Goal: Task Accomplishment & Management: Complete application form

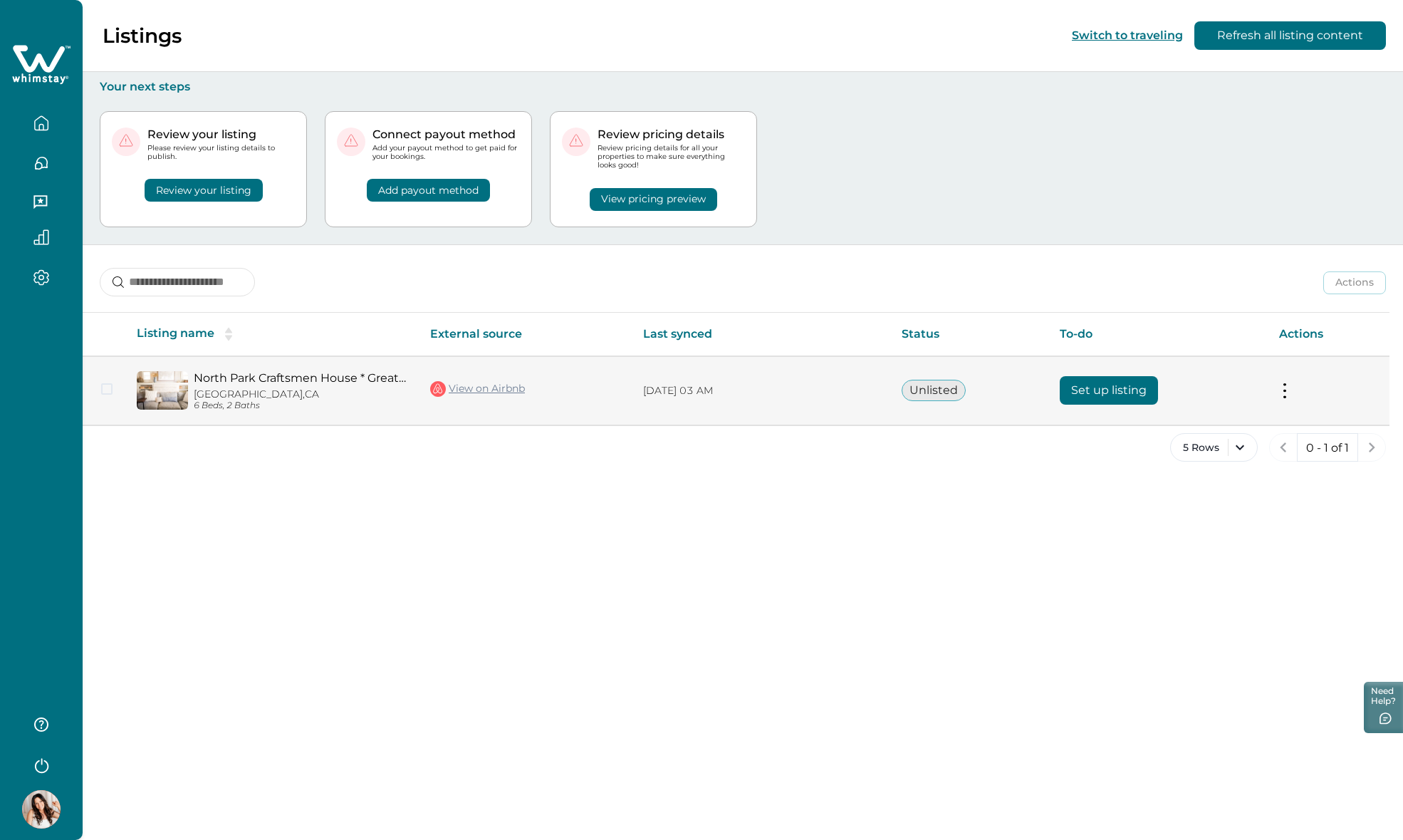
click at [1127, 395] on button "Set up listing" at bounding box center [1108, 390] width 98 height 28
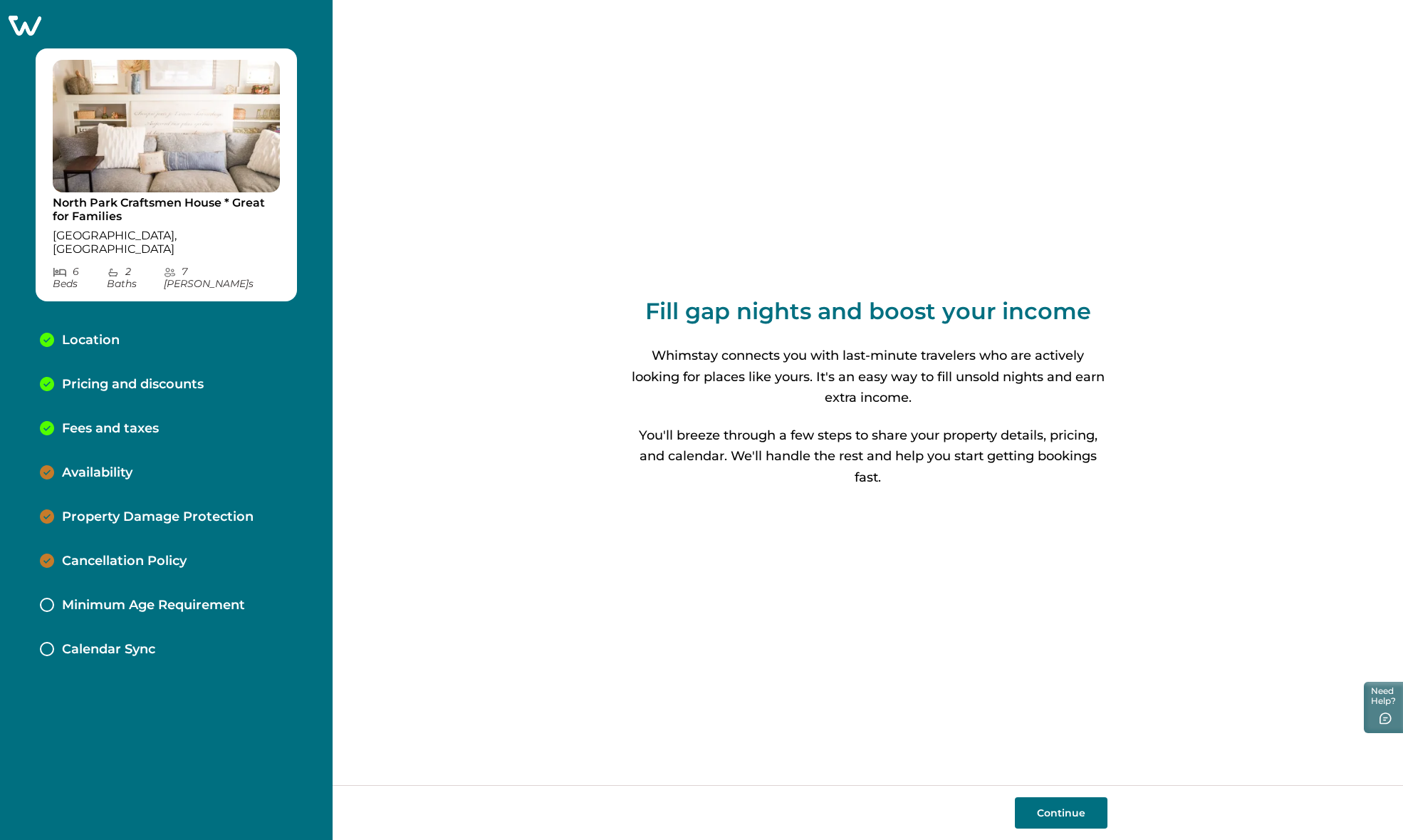
click at [1072, 816] on button "Continue" at bounding box center [1061, 812] width 93 height 31
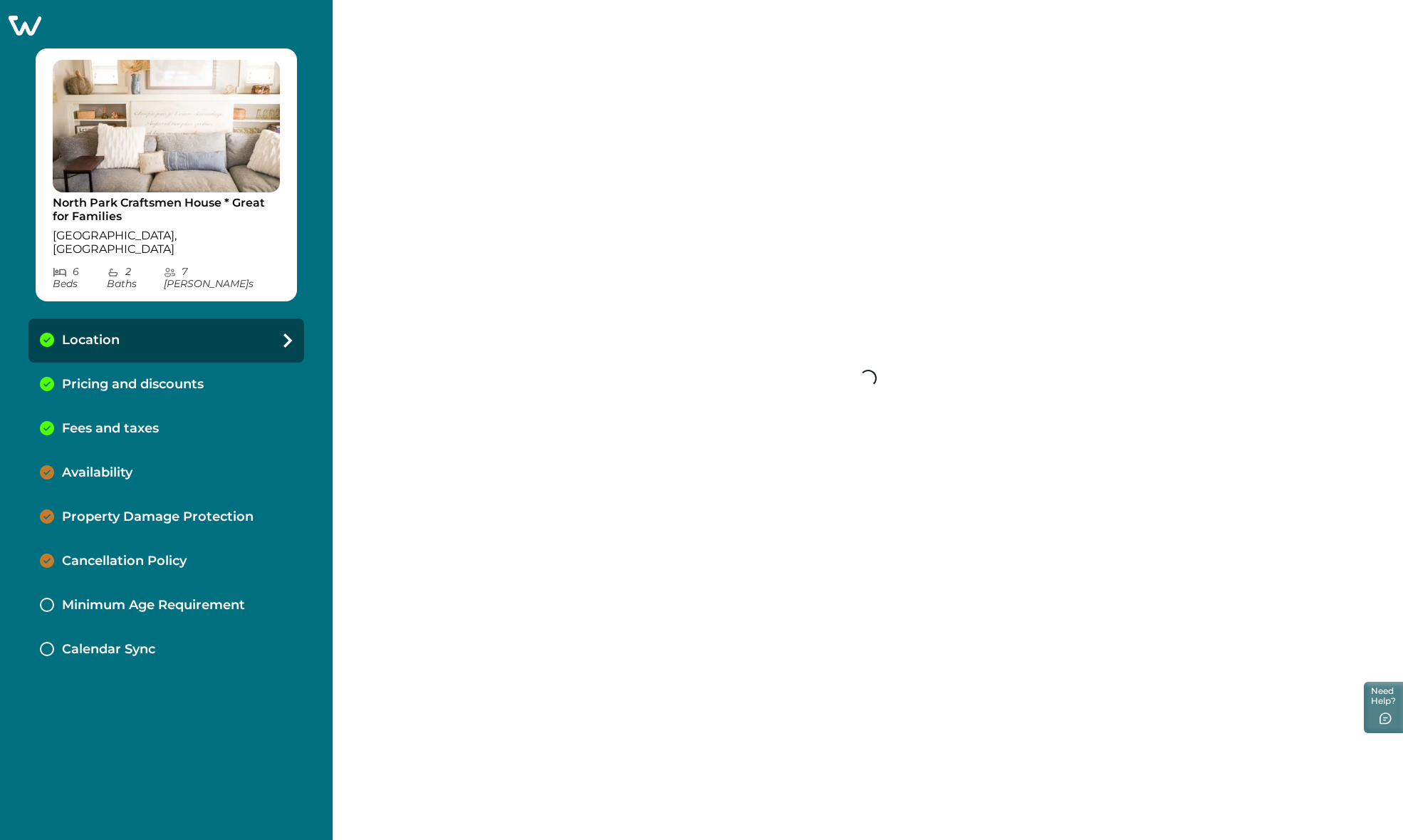
select select "**"
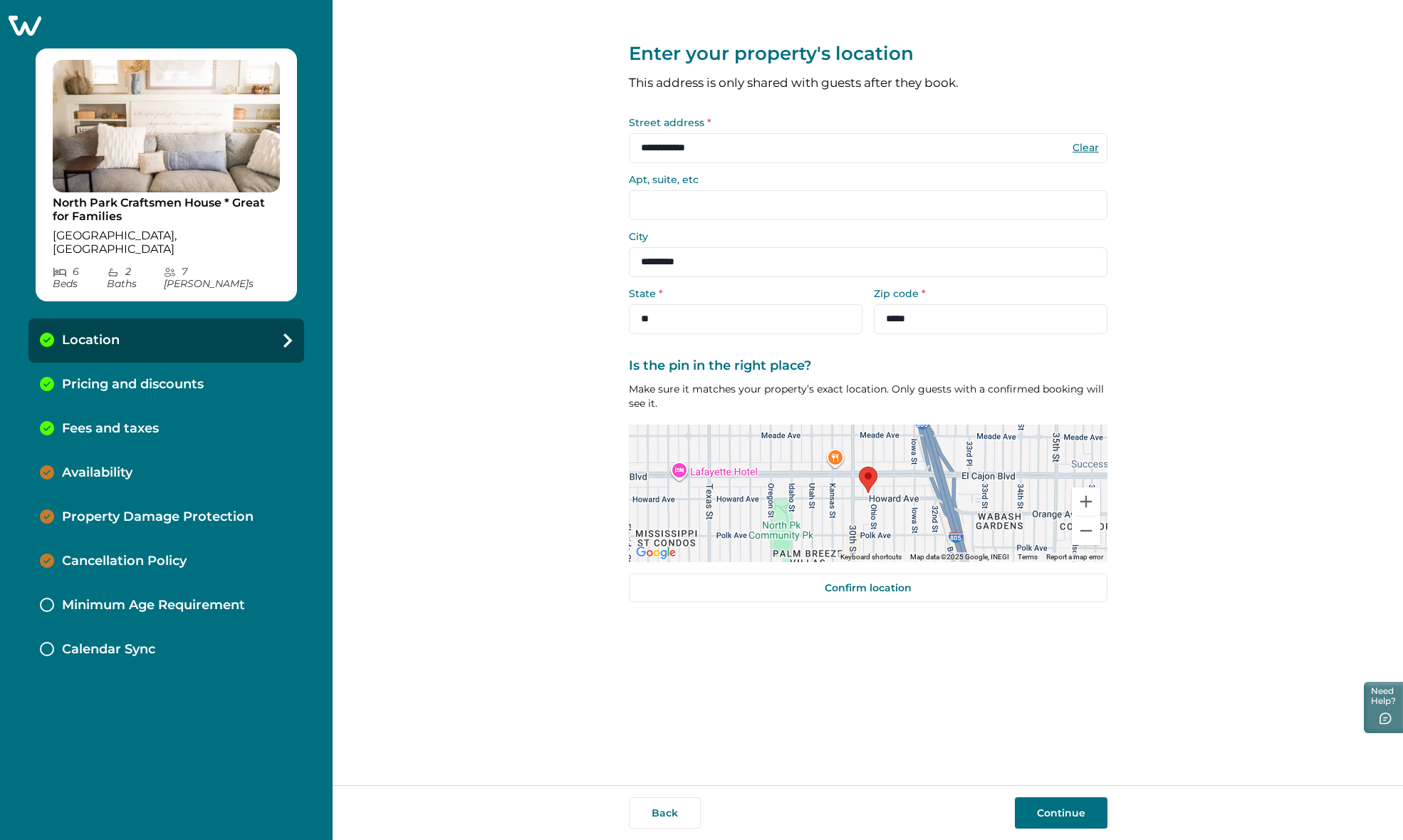
click at [1031, 810] on button "Continue" at bounding box center [1061, 812] width 93 height 31
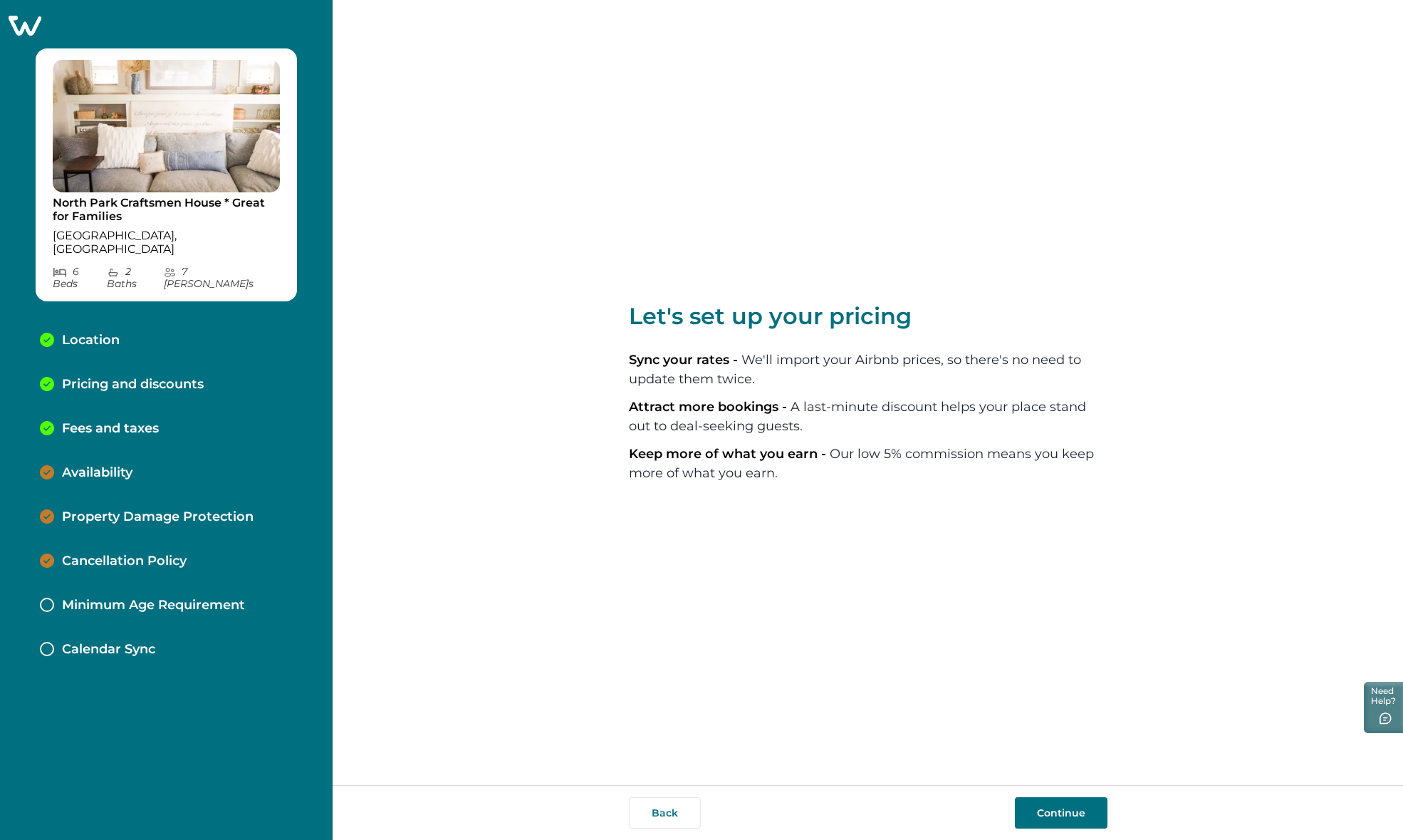
click at [1060, 813] on button "Continue" at bounding box center [1061, 812] width 93 height 31
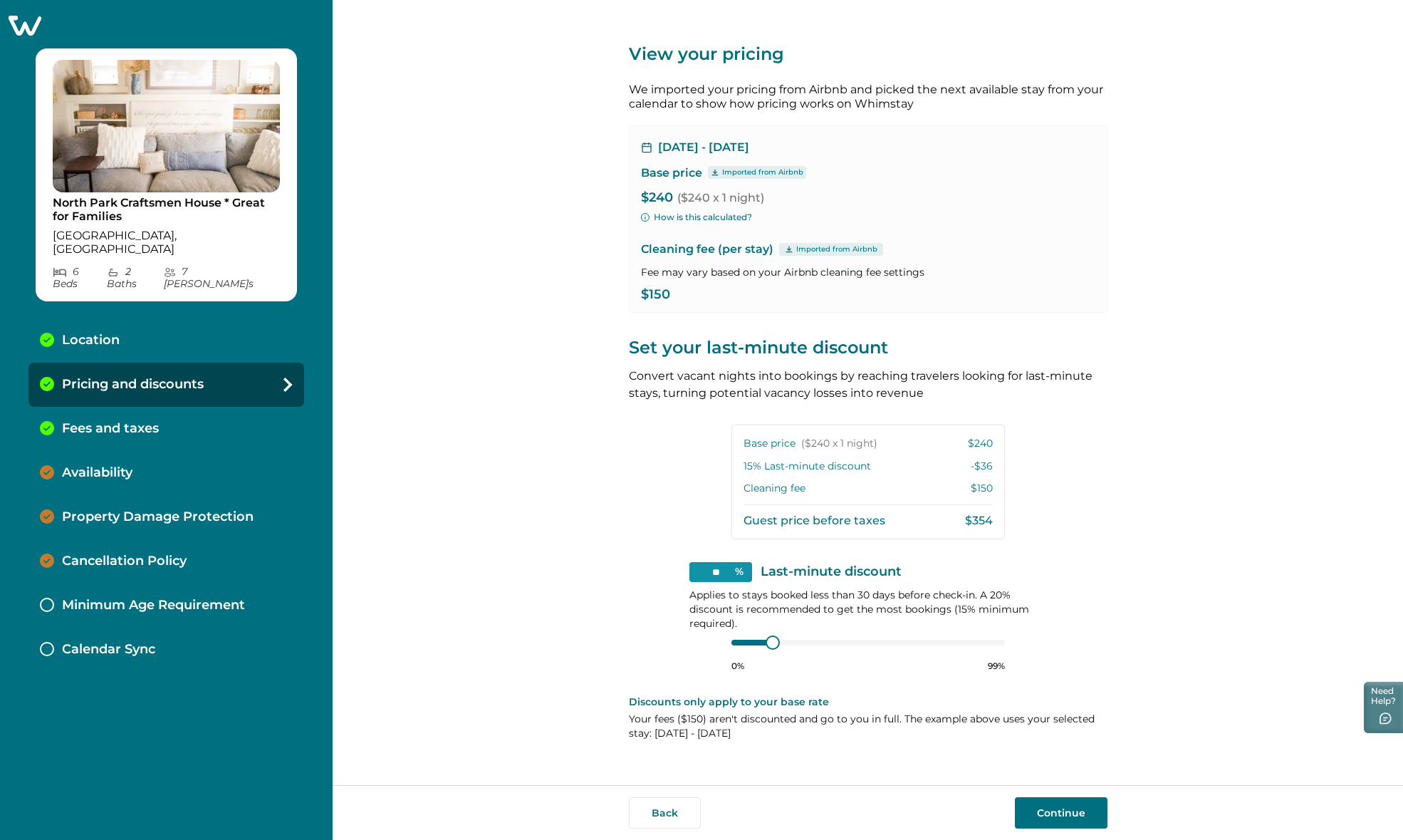
click at [1060, 813] on button "Continue" at bounding box center [1061, 812] width 93 height 31
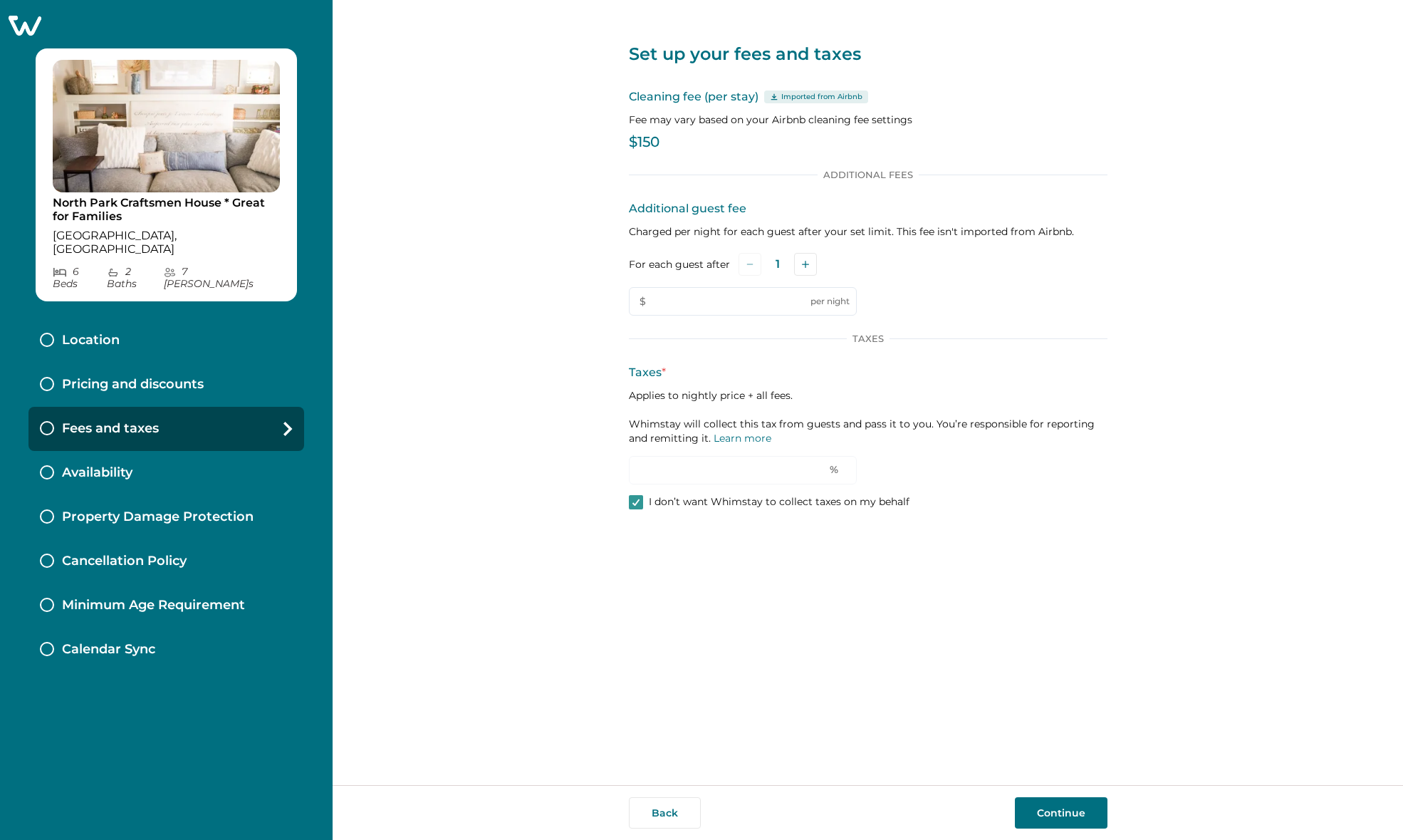
type input "*"
type input "****"
click at [1058, 807] on button "Continue" at bounding box center [1061, 812] width 93 height 31
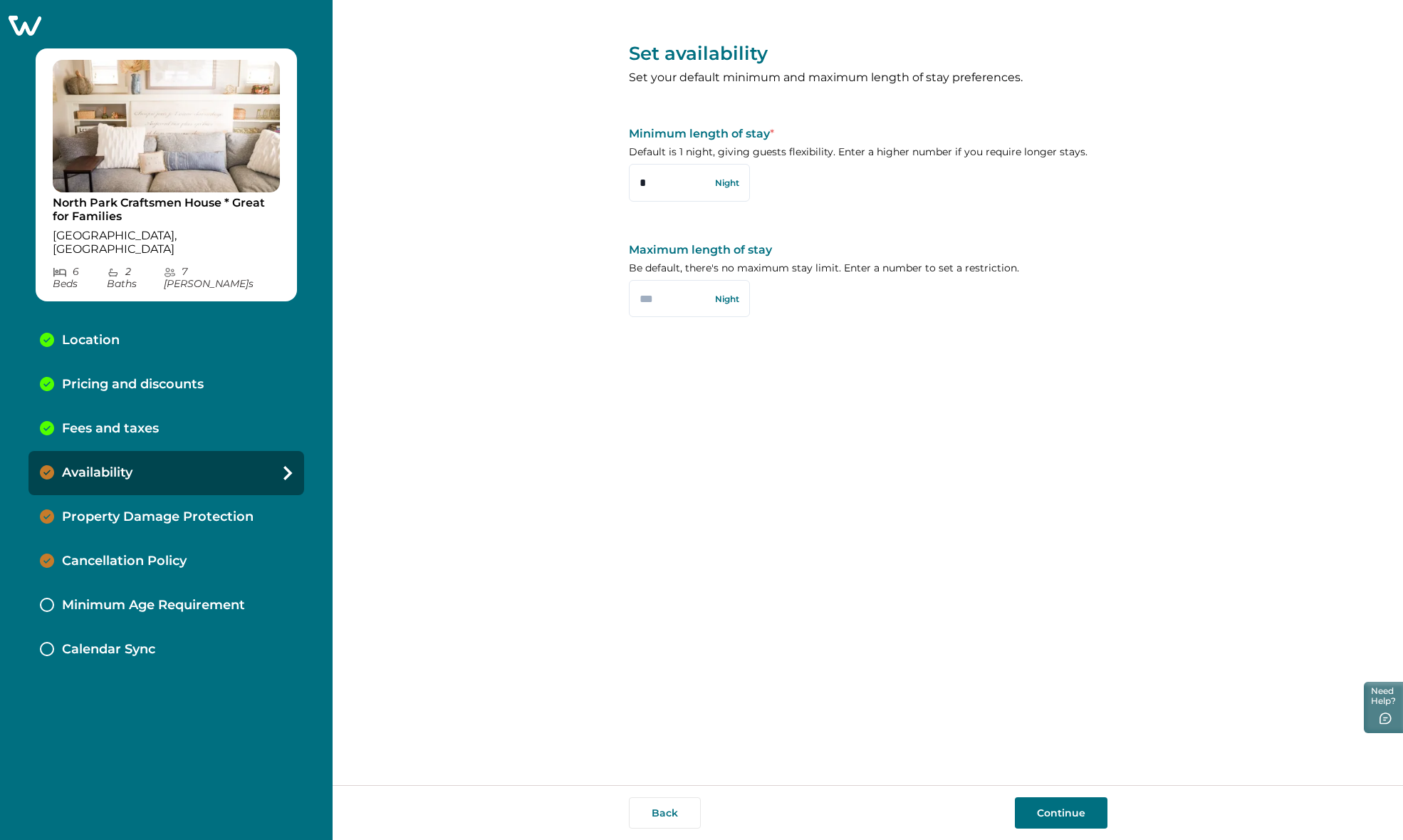
click at [1056, 810] on button "Continue" at bounding box center [1061, 812] width 93 height 31
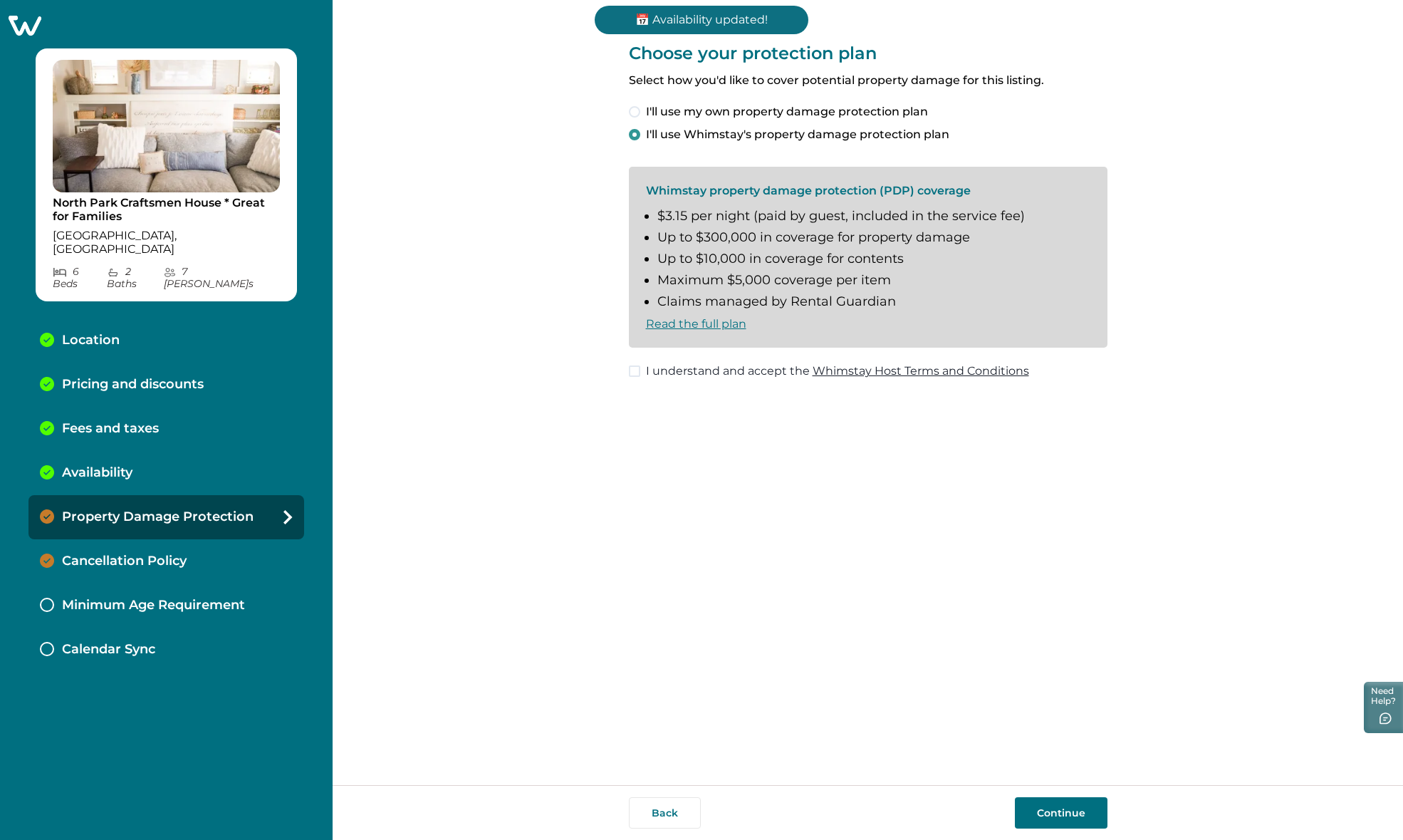
click at [632, 370] on span at bounding box center [634, 371] width 11 height 11
click at [1052, 812] on button "Continue" at bounding box center [1061, 812] width 93 height 31
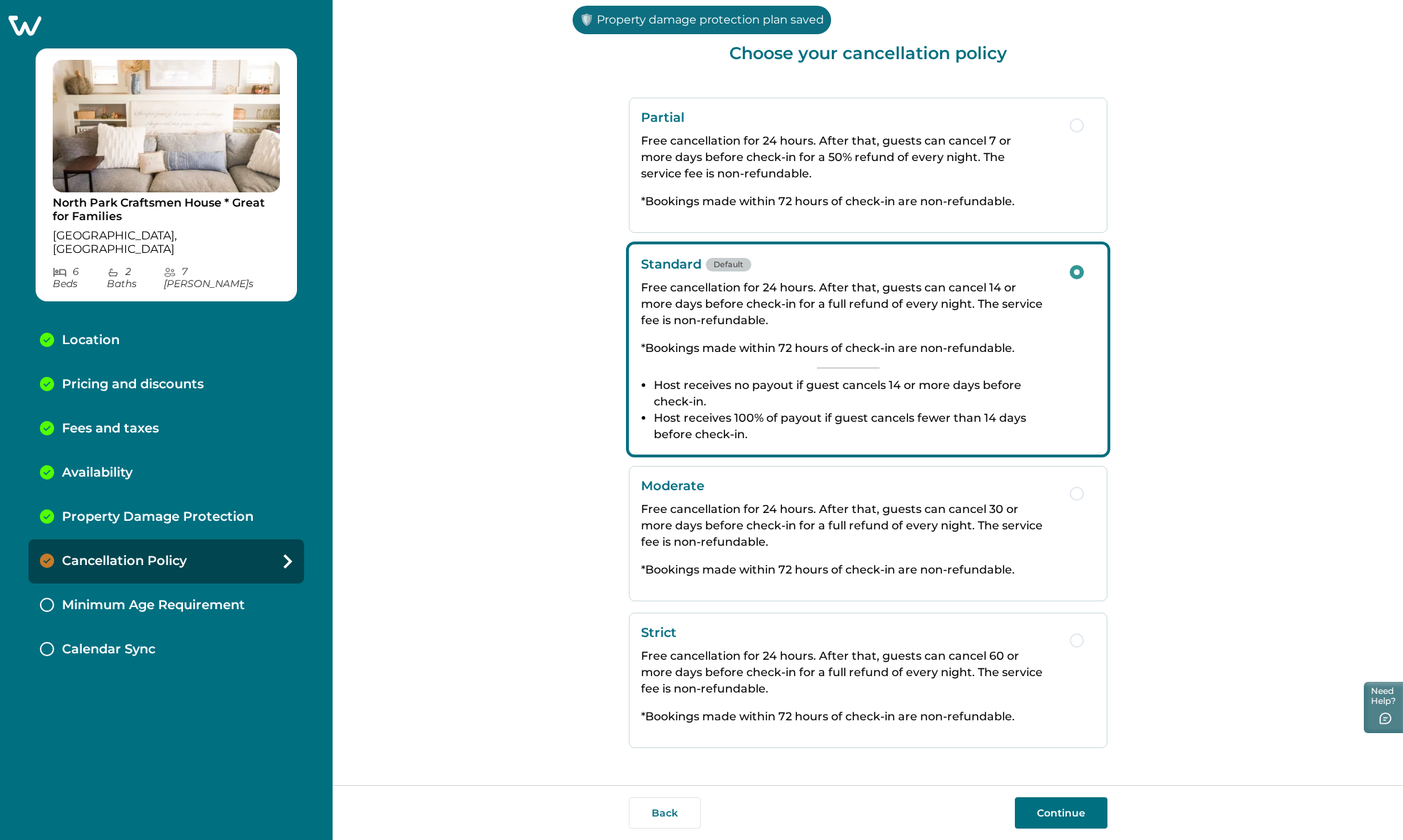
click at [1051, 814] on button "Continue" at bounding box center [1061, 812] width 93 height 31
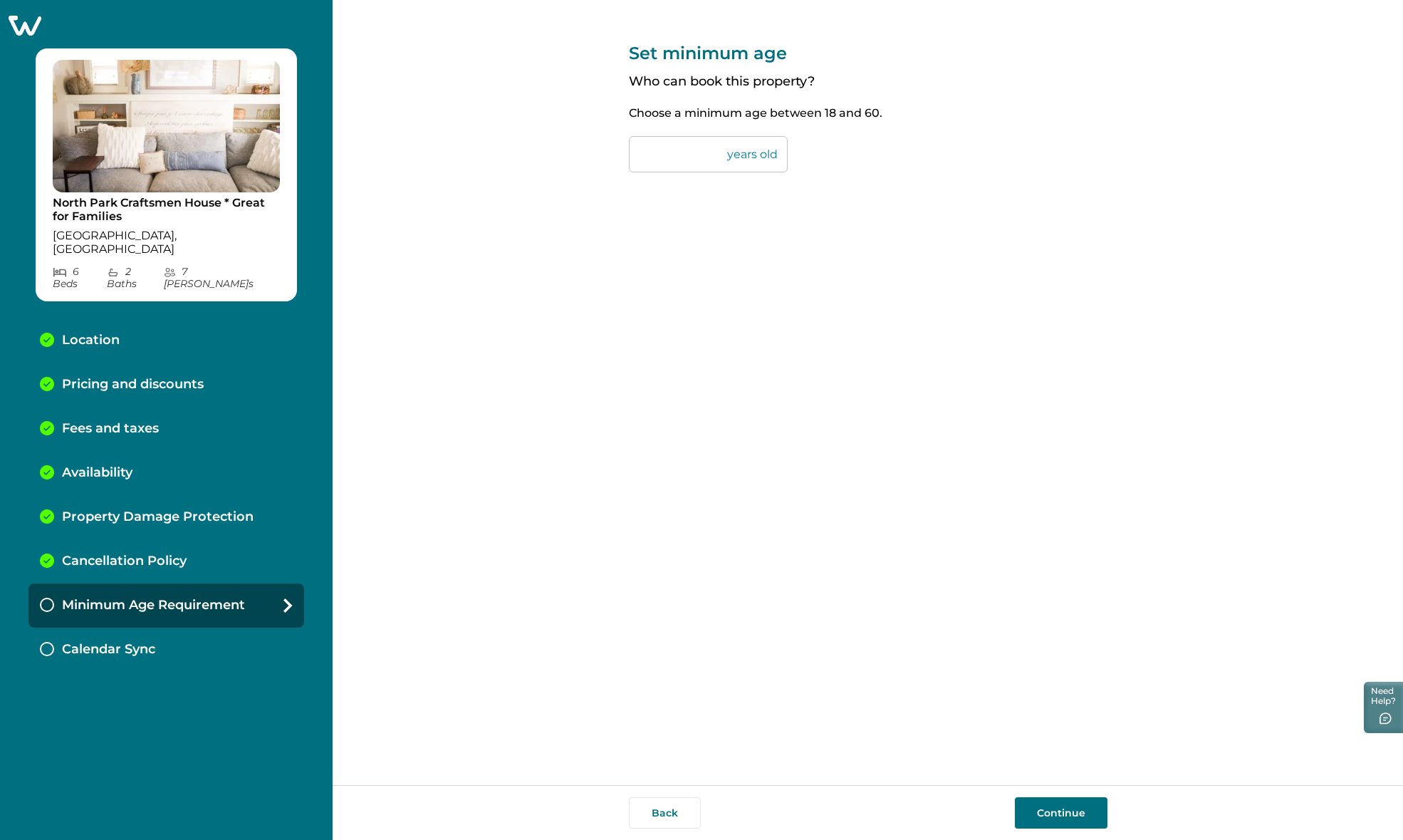
drag, startPoint x: 659, startPoint y: 155, endPoint x: 625, endPoint y: 154, distance: 34.0
click at [625, 154] on div "Set minimum age Who can book this property? Choose a minimum age between [DEMOG…" at bounding box center [868, 392] width 1070 height 785
type input "**"
click at [793, 278] on div "Set minimum age Who can book this property? Choose a minimum age between [DEMOG…" at bounding box center [868, 392] width 479 height 785
click at [1065, 810] on button "Continue" at bounding box center [1061, 812] width 93 height 31
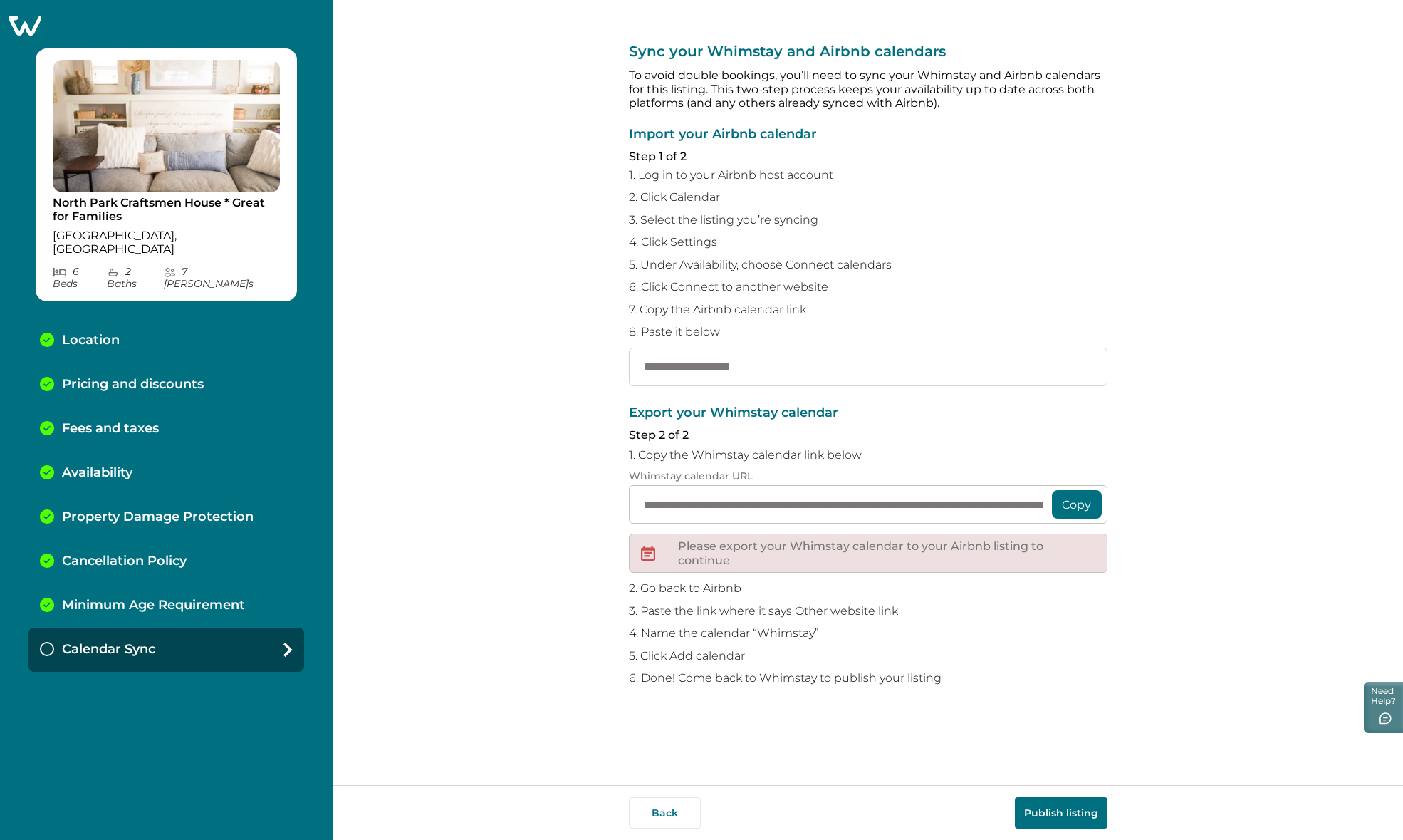
click at [673, 373] on input "text" at bounding box center [868, 366] width 479 height 38
click at [698, 369] on input "text" at bounding box center [868, 366] width 479 height 38
click at [824, 368] on input "text" at bounding box center [868, 366] width 479 height 38
paste input "**********"
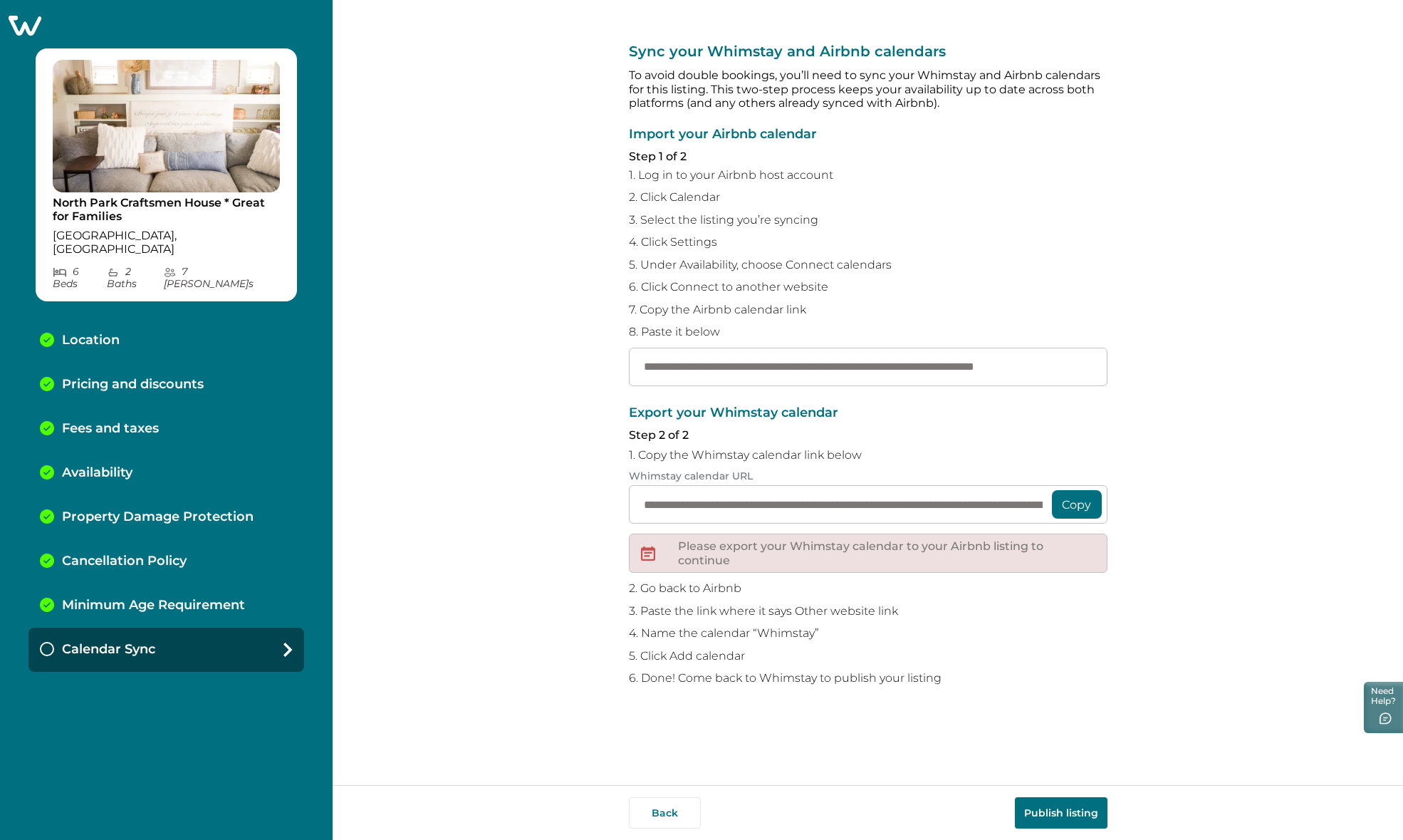
type input "**********"
click at [1076, 505] on button "Copy" at bounding box center [1076, 504] width 50 height 28
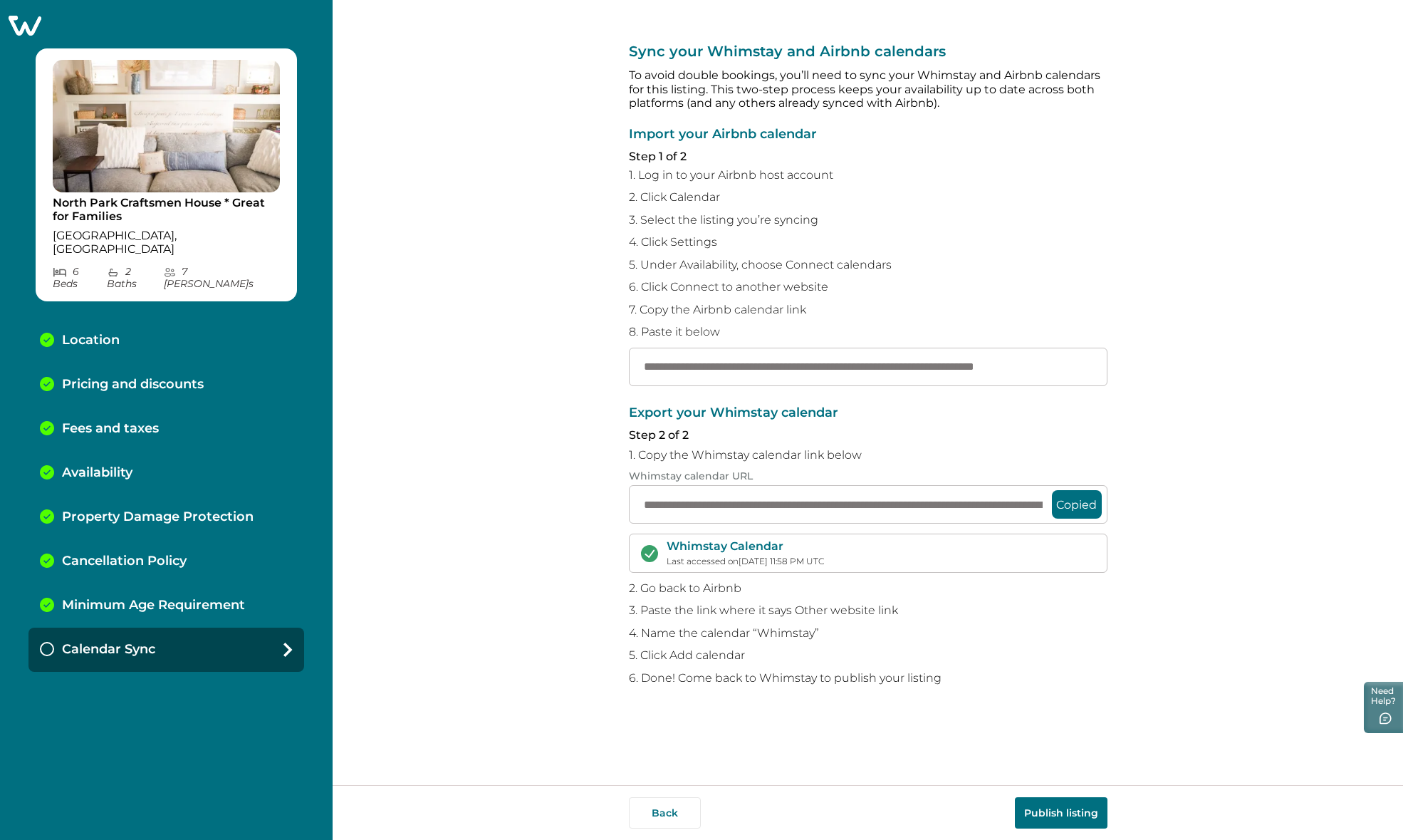
click at [1070, 813] on button "Publish listing" at bounding box center [1061, 812] width 93 height 31
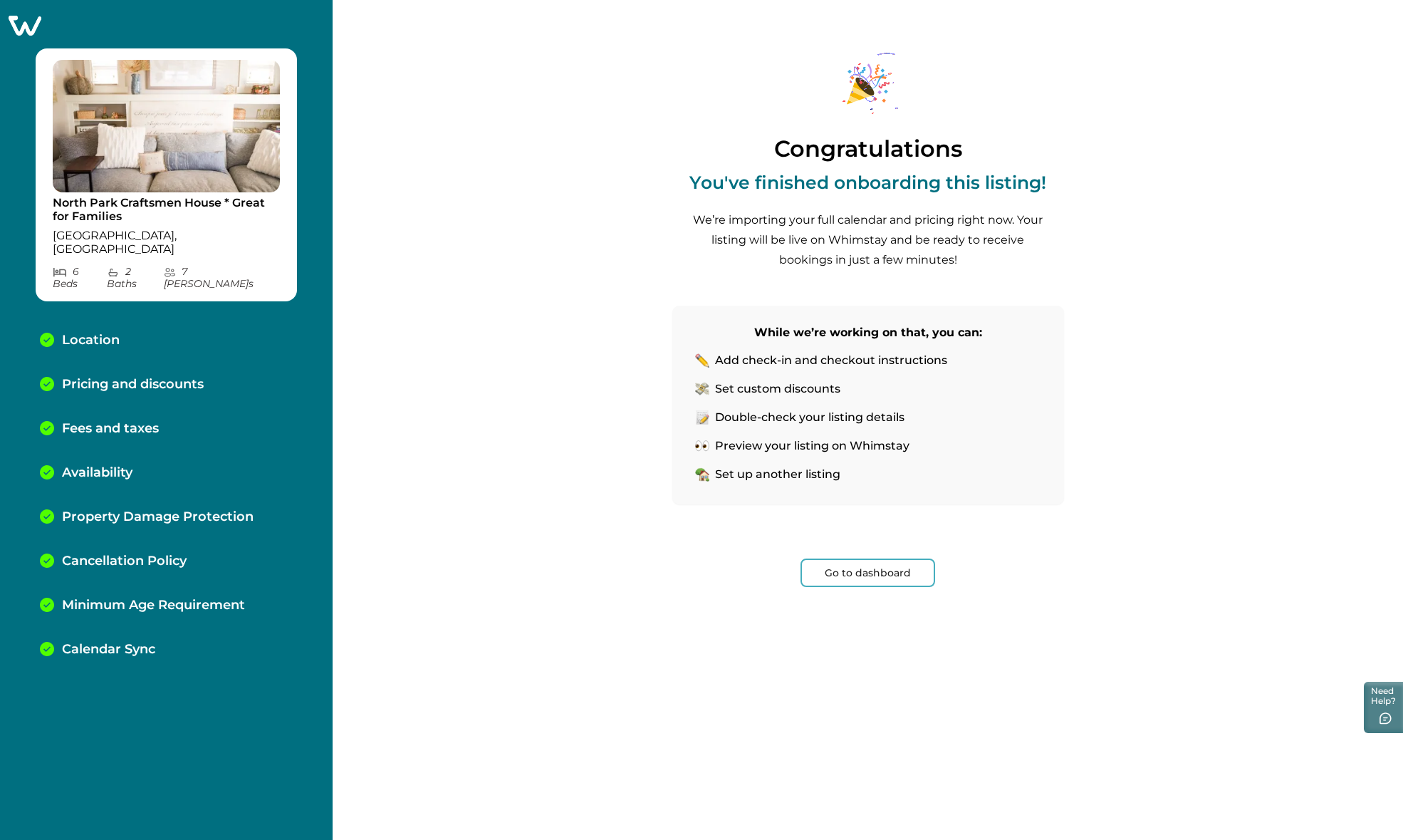
click at [1201, 196] on div "Congratulations You've finished onboarding this listing! We’re importing your f…" at bounding box center [868, 420] width 1070 height 840
